Goal: Transaction & Acquisition: Obtain resource

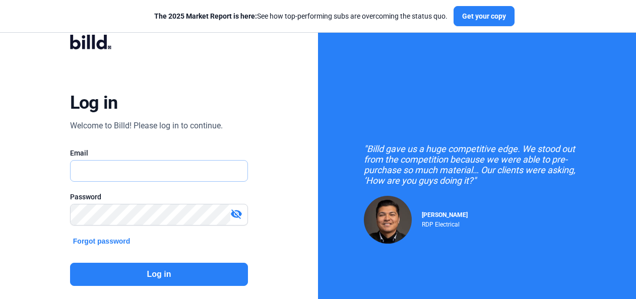
type input "[PERSON_NAME][EMAIL_ADDRESS][DOMAIN_NAME]"
click at [149, 275] on button "Log in" at bounding box center [159, 274] width 178 height 23
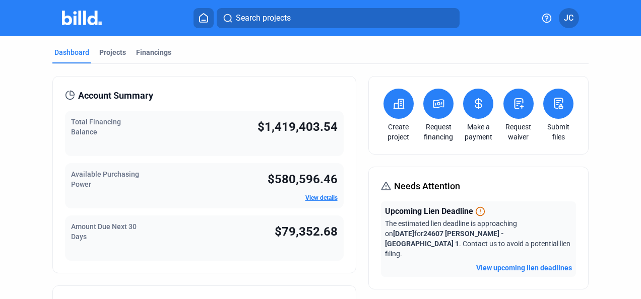
click at [108, 50] on div "Projects" at bounding box center [112, 52] width 27 height 10
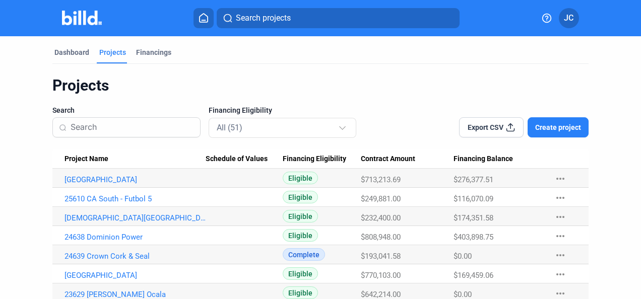
click at [94, 176] on link "[GEOGRAPHIC_DATA]" at bounding box center [136, 179] width 142 height 9
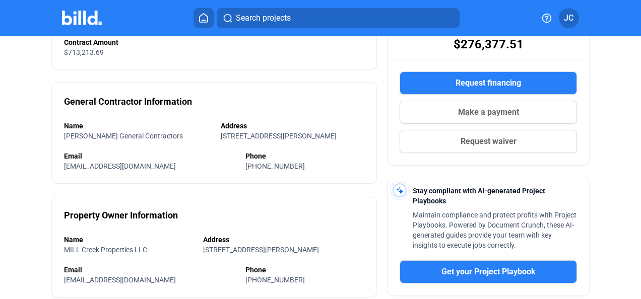
scroll to position [299, 0]
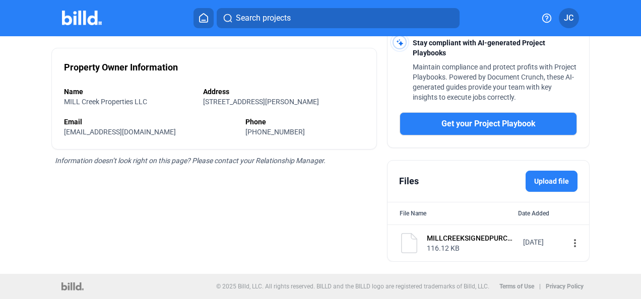
click at [570, 244] on mat-icon "more_vert" at bounding box center [575, 243] width 12 height 12
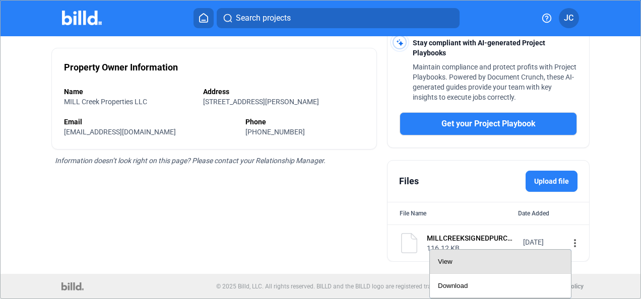
click at [448, 256] on div "View" at bounding box center [500, 262] width 125 height 24
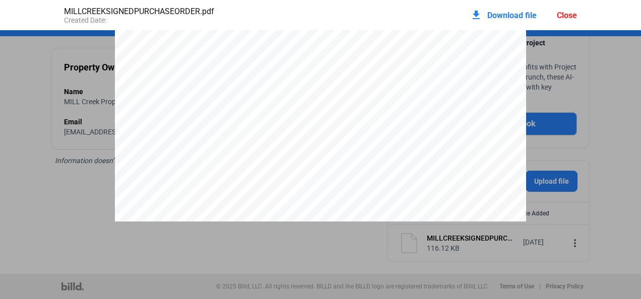
scroll to position [0, 0]
click at [566, 12] on div "Close" at bounding box center [567, 16] width 20 height 10
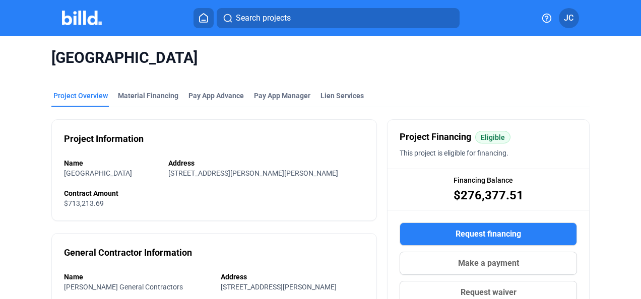
click at [138, 94] on div "Material Financing" at bounding box center [148, 96] width 60 height 10
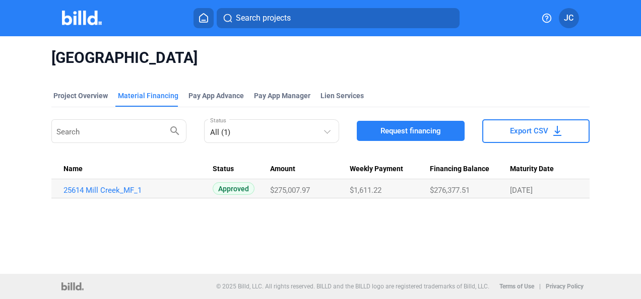
click at [98, 190] on link "25614 Mill Creek_MF_1" at bounding box center [134, 190] width 142 height 9
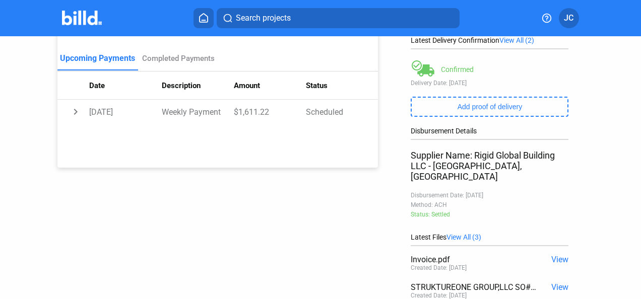
scroll to position [252, 0]
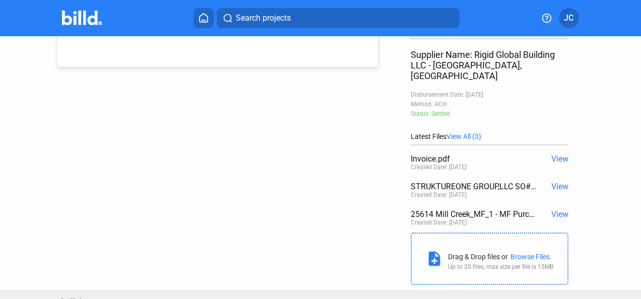
click at [556, 154] on span "View" at bounding box center [559, 159] width 17 height 10
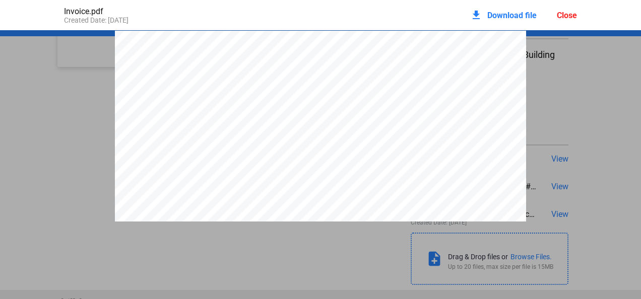
scroll to position [350, 0]
click at [566, 15] on div "Close" at bounding box center [567, 16] width 20 height 10
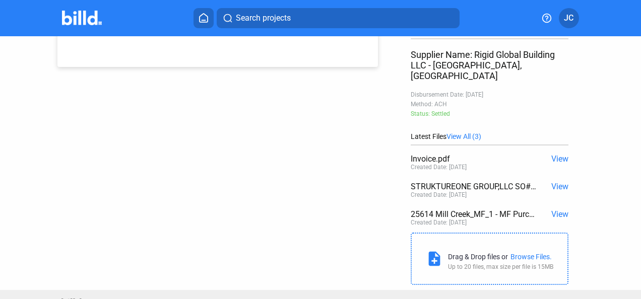
click at [372, 170] on div "Purchase: [GEOGRAPHIC_DATA] Address: [STREET_ADDRESS][PERSON_NAME][PERSON_NAME]…" at bounding box center [320, 37] width 577 height 506
click at [552, 182] on span "View" at bounding box center [559, 187] width 17 height 10
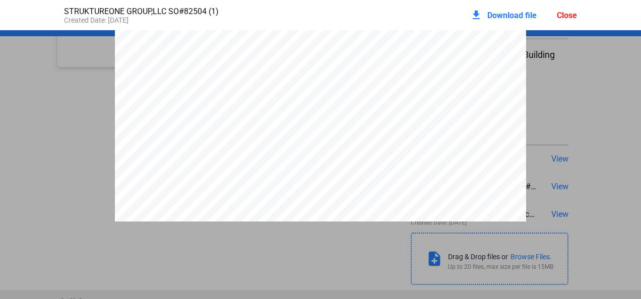
click at [566, 16] on div "Close" at bounding box center [567, 16] width 20 height 10
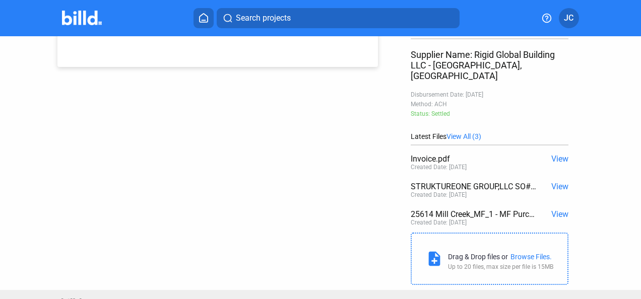
click at [560, 210] on span "View" at bounding box center [559, 215] width 17 height 10
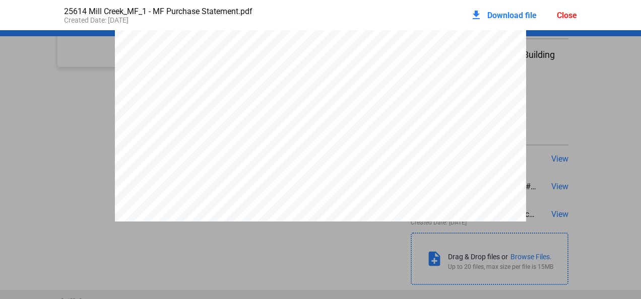
scroll to position [82, 0]
drag, startPoint x: 563, startPoint y: 15, endPoint x: 551, endPoint y: 19, distance: 12.6
click at [563, 15] on div "Close" at bounding box center [567, 16] width 20 height 10
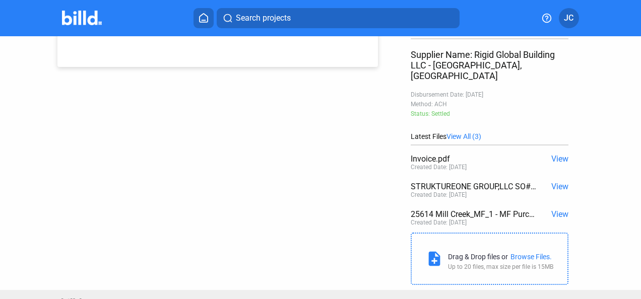
scroll to position [0, 0]
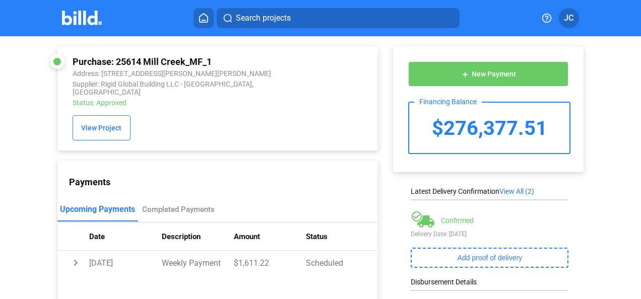
click at [73, 16] on img at bounding box center [82, 18] width 40 height 15
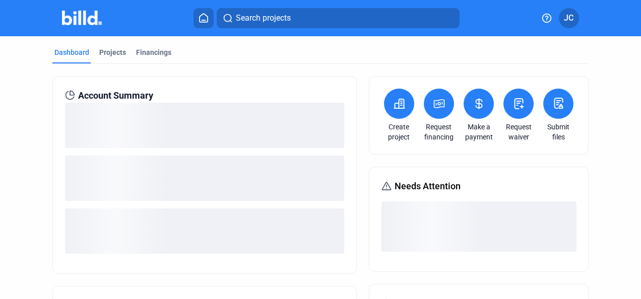
click at [111, 54] on div "Projects" at bounding box center [112, 52] width 27 height 10
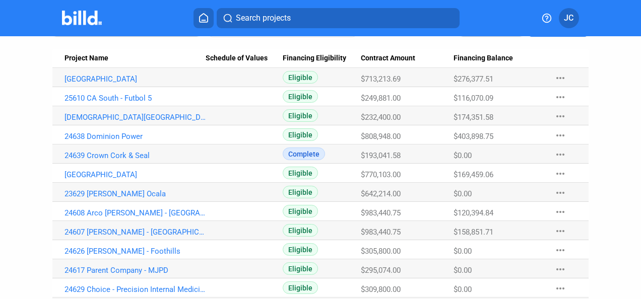
scroll to position [151, 0]
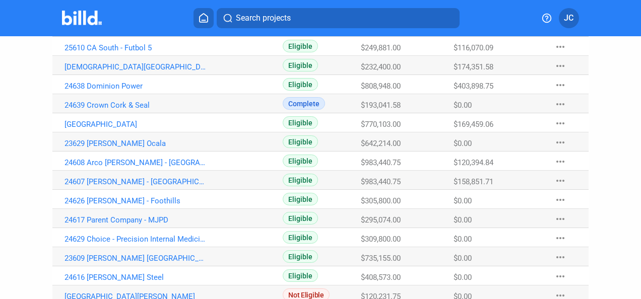
click at [163, 33] on link "23609 [PERSON_NAME] [GEOGRAPHIC_DATA]" at bounding box center [136, 28] width 142 height 9
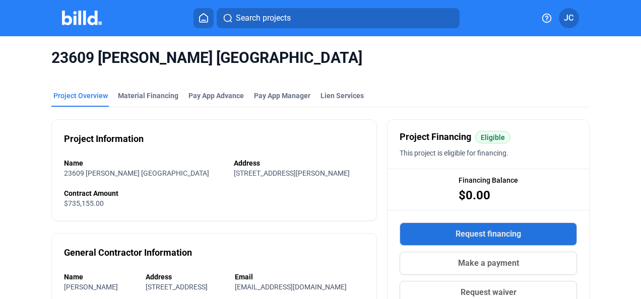
click at [433, 232] on button "Request financing" at bounding box center [488, 234] width 177 height 23
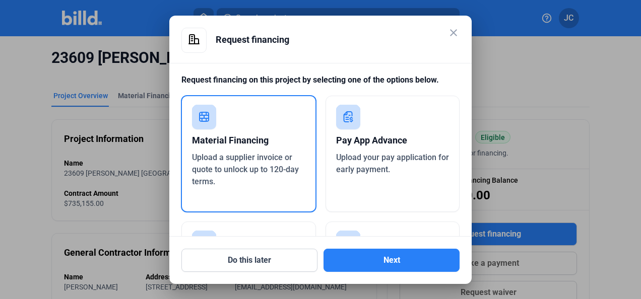
click at [410, 262] on button "Next" at bounding box center [392, 260] width 136 height 23
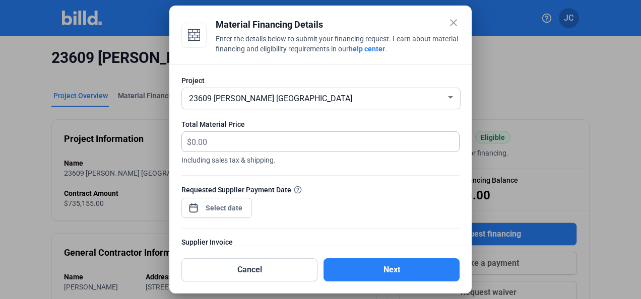
click at [244, 147] on input "text" at bounding box center [319, 142] width 256 height 20
type input "89,194.55"
click at [226, 205] on div "close Material Financing Details Enter the details below to submit your financi…" at bounding box center [320, 149] width 641 height 299
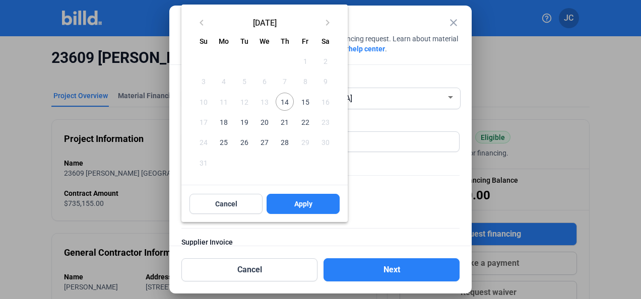
click at [282, 101] on span "14" at bounding box center [285, 102] width 18 height 18
click at [294, 205] on button "Apply" at bounding box center [303, 204] width 73 height 20
type input "[DATE]"
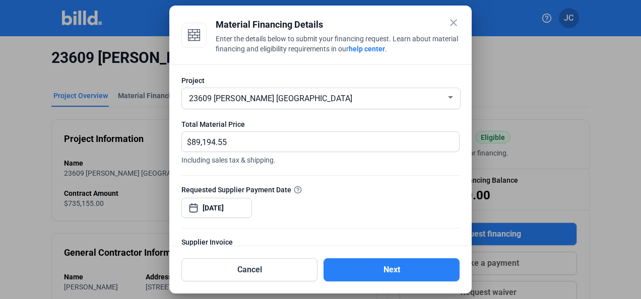
click at [327, 196] on div "Requested Supplier Payment Date [DATE]" at bounding box center [320, 206] width 278 height 44
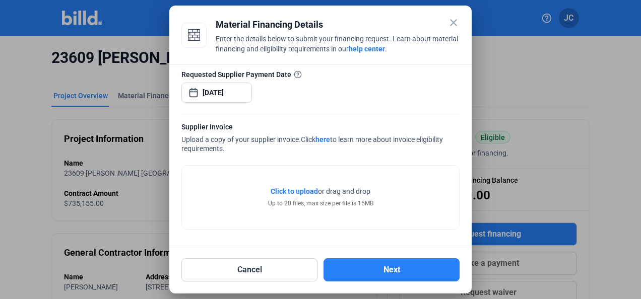
click at [263, 168] on div "Click to upload Tap to upload or drag and drop Up to 20 files, max size per fil…" at bounding box center [320, 197] width 277 height 63
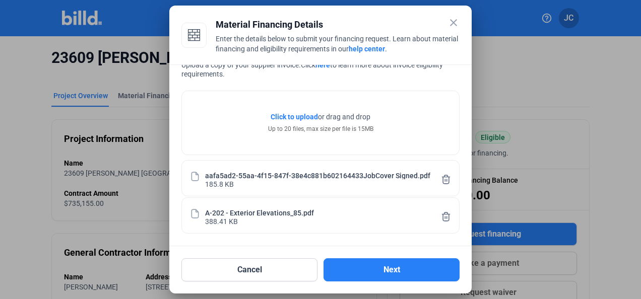
click at [389, 262] on button "Next" at bounding box center [392, 270] width 136 height 23
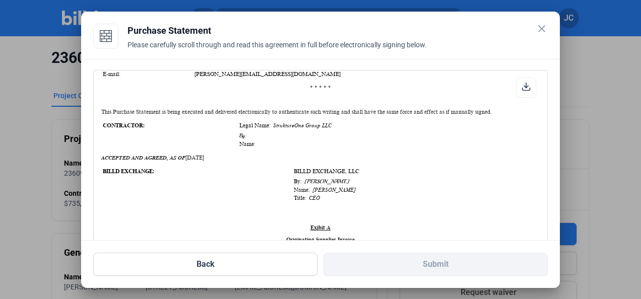
scroll to position [353, 0]
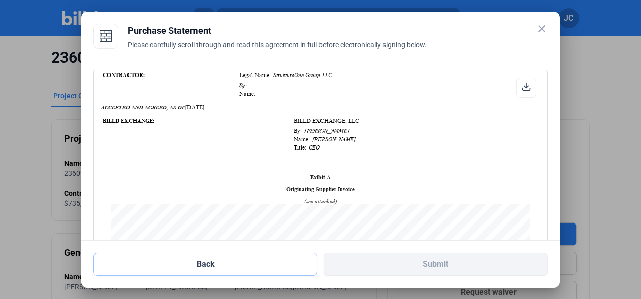
click at [246, 267] on button "Back" at bounding box center [205, 264] width 224 height 23
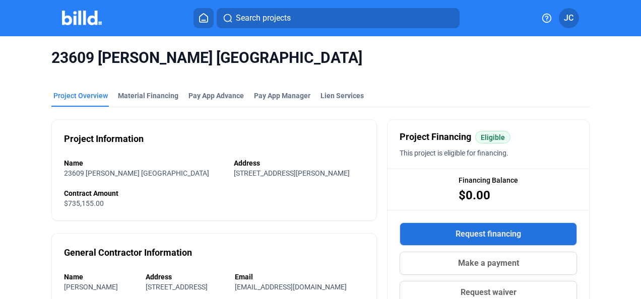
click at [487, 241] on button "Request financing" at bounding box center [488, 234] width 177 height 23
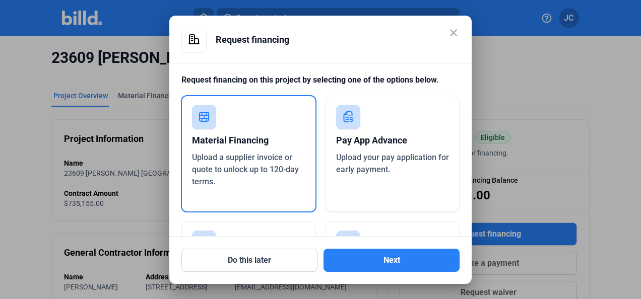
click at [377, 262] on button "Next" at bounding box center [392, 260] width 136 height 23
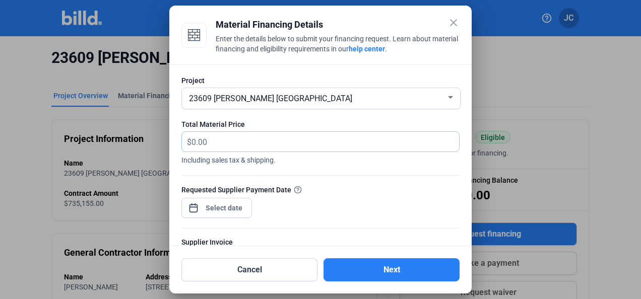
click at [238, 141] on input "text" at bounding box center [319, 142] width 256 height 20
type input "89,194.55"
click at [308, 165] on div at bounding box center [320, 170] width 278 height 10
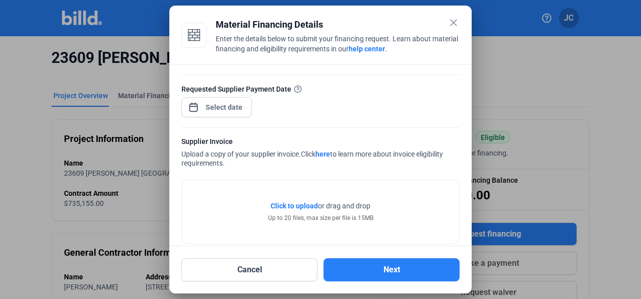
scroll to position [116, 0]
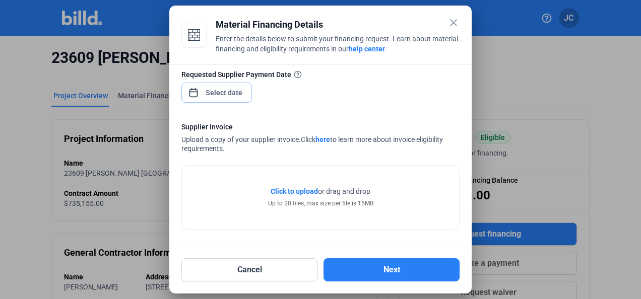
click at [210, 91] on div "close Material Financing Details Enter the details below to submit your financi…" at bounding box center [320, 149] width 641 height 299
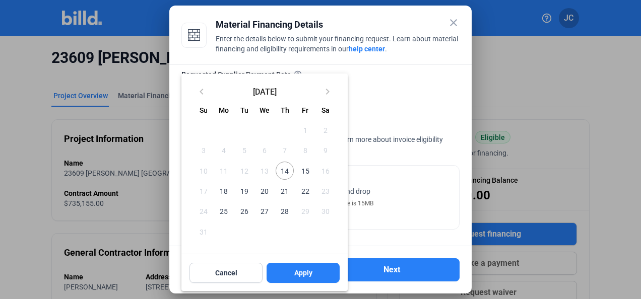
click at [284, 176] on span "14" at bounding box center [285, 171] width 18 height 18
click at [294, 272] on span "Apply" at bounding box center [303, 273] width 18 height 10
type input "[DATE]"
click at [389, 218] on div at bounding box center [320, 149] width 641 height 299
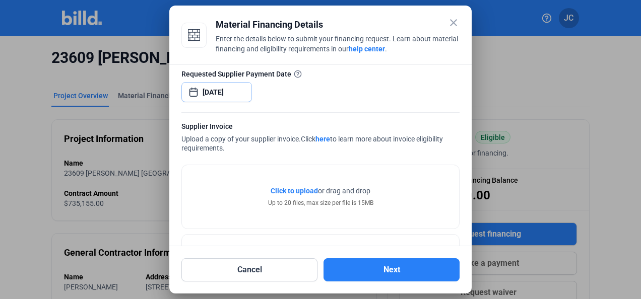
scroll to position [153, 0]
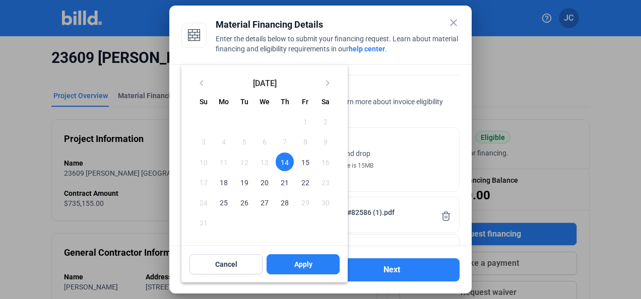
click at [407, 171] on div at bounding box center [320, 149] width 641 height 299
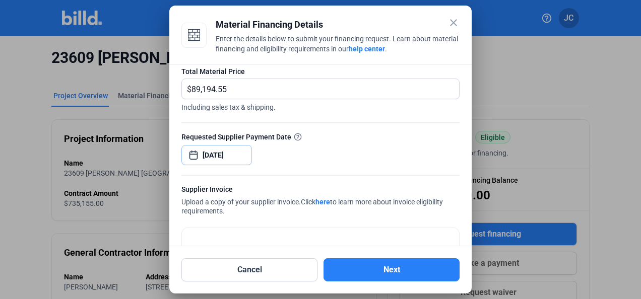
scroll to position [190, 0]
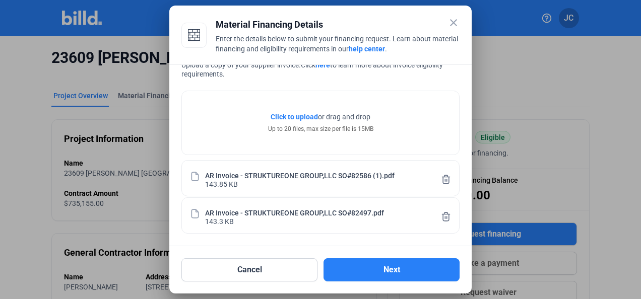
click at [392, 268] on button "Next" at bounding box center [392, 270] width 136 height 23
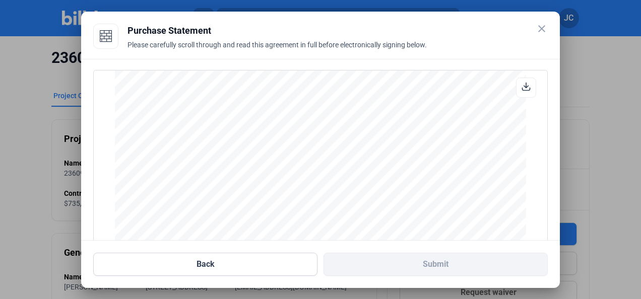
scroll to position [136, 0]
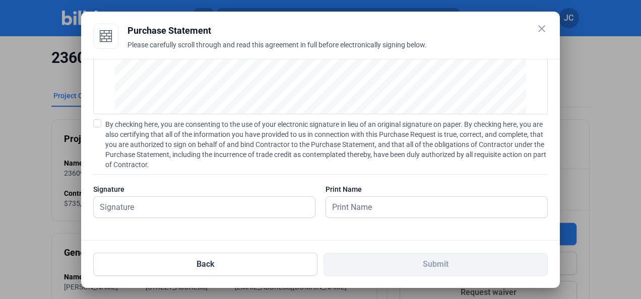
click at [97, 122] on span at bounding box center [97, 123] width 8 height 8
click at [0, 0] on input "By checking here, you are consenting to the use of your electronic signature in…" at bounding box center [0, 0] width 0 height 0
click at [132, 210] on input "text" at bounding box center [199, 207] width 210 height 21
type input "[PERSON_NAME]"
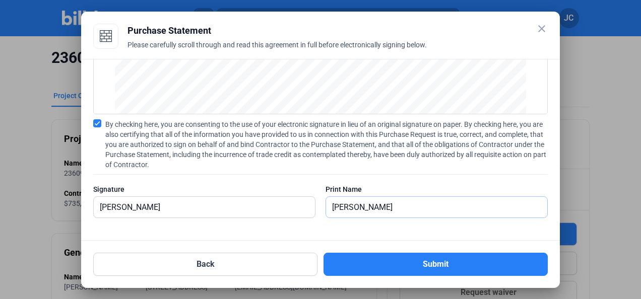
type input "[PERSON_NAME]"
click at [272, 180] on div "By checking here, you are consenting to the use of your electronic signature in…" at bounding box center [320, 173] width 455 height 109
click at [444, 266] on button "Submit" at bounding box center [436, 264] width 224 height 23
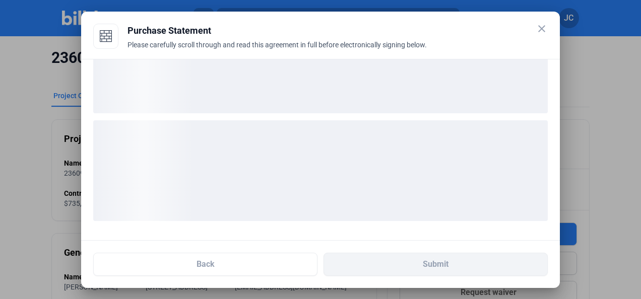
scroll to position [57, 0]
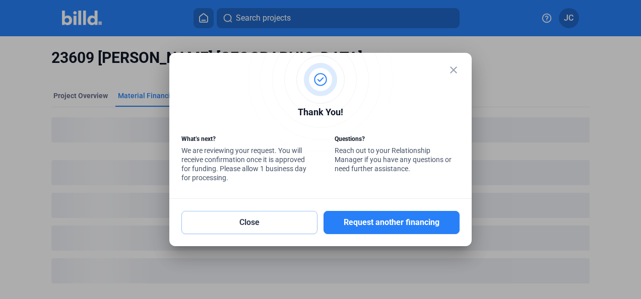
click at [253, 220] on button "Close" at bounding box center [249, 222] width 136 height 23
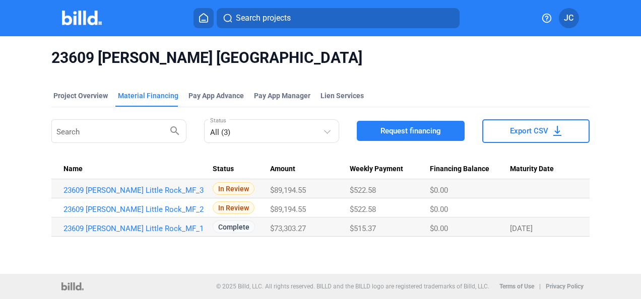
click at [541, 199] on Date at bounding box center [550, 188] width 80 height 19
click at [167, 195] on link "23609 [PERSON_NAME] Little Rock_MF_2" at bounding box center [134, 190] width 142 height 9
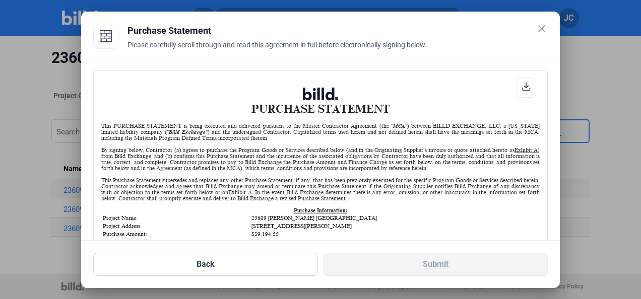
scroll to position [1, 0]
click at [213, 267] on button "Back" at bounding box center [205, 264] width 224 height 23
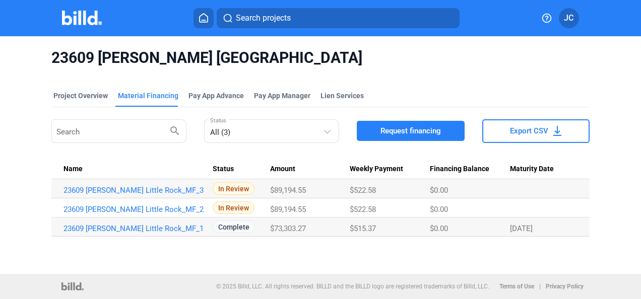
click at [171, 189] on link "23609 [PERSON_NAME] Little Rock_MF_3" at bounding box center [134, 190] width 142 height 9
click at [174, 195] on link "23609 [PERSON_NAME] Little Rock_MF_2" at bounding box center [134, 190] width 142 height 9
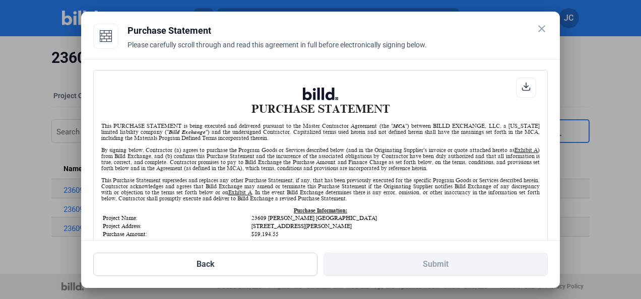
click at [540, 27] on mat-icon "close" at bounding box center [542, 29] width 12 height 12
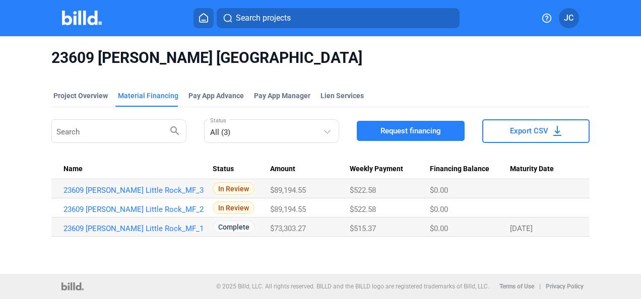
drag, startPoint x: 545, startPoint y: 207, endPoint x: 566, endPoint y: 202, distance: 21.9
click at [545, 199] on Date at bounding box center [550, 188] width 80 height 19
click at [580, 199] on Date at bounding box center [550, 188] width 80 height 19
click at [533, 199] on Date at bounding box center [550, 188] width 80 height 19
